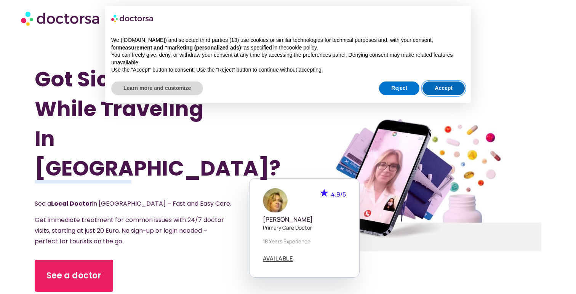
click at [447, 85] on button "Accept" at bounding box center [443, 88] width 42 height 14
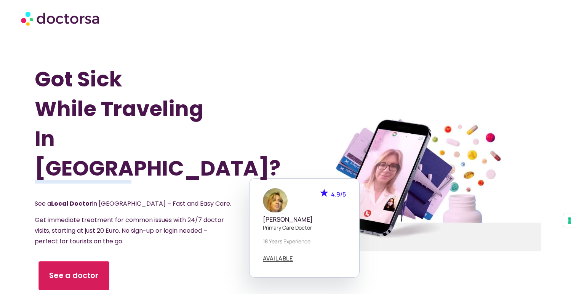
click at [76, 270] on span "See a doctor" at bounding box center [74, 275] width 50 height 11
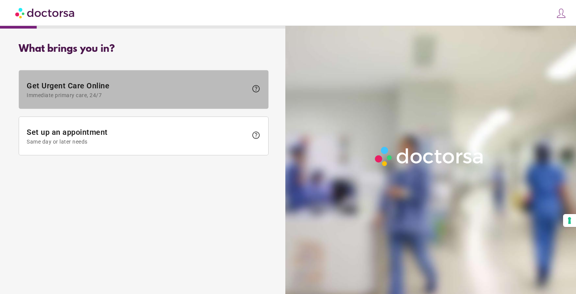
click at [89, 88] on span "Get Urgent Care Online Immediate primary care, 24/7" at bounding box center [137, 89] width 221 height 17
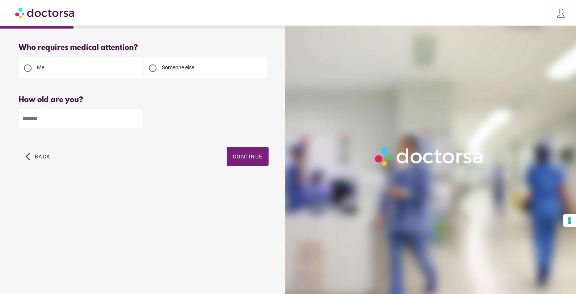
click at [38, 120] on input "number" at bounding box center [81, 118] width 124 height 19
type input "**"
click at [254, 160] on span "Continue" at bounding box center [248, 156] width 30 height 6
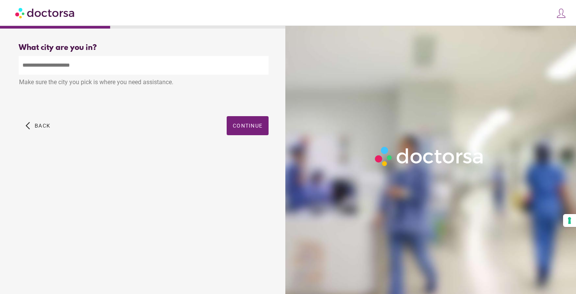
click at [153, 66] on input "text" at bounding box center [144, 65] width 250 height 19
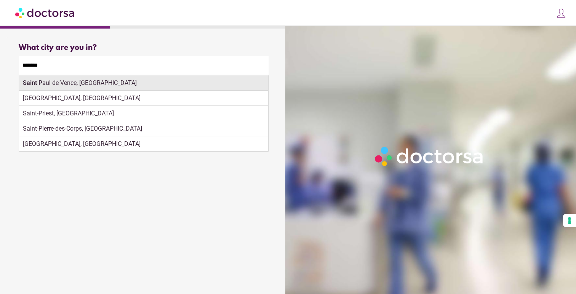
click at [118, 88] on div "Saint P aul de [GEOGRAPHIC_DATA], [GEOGRAPHIC_DATA]" at bounding box center [143, 82] width 249 height 15
type input "**********"
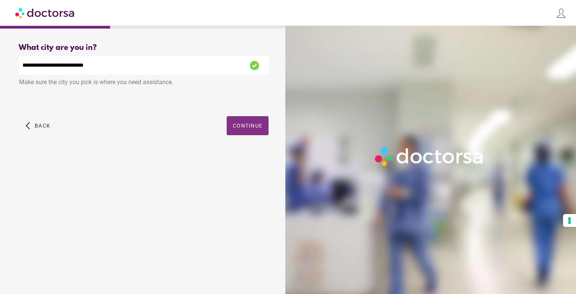
click at [241, 127] on span "Continue" at bounding box center [248, 126] width 30 height 6
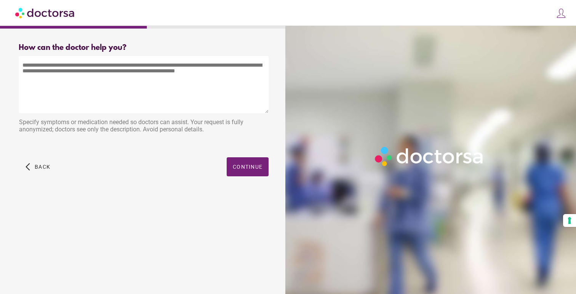
click at [119, 87] on textarea at bounding box center [144, 84] width 250 height 57
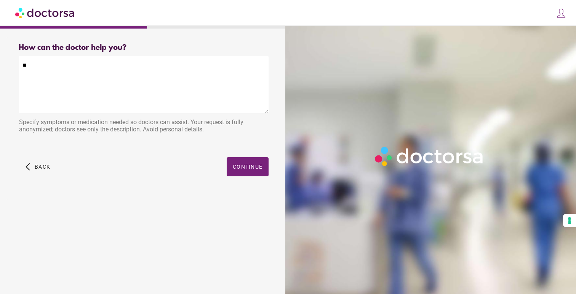
type textarea "*"
